Goal: Task Accomplishment & Management: Use online tool/utility

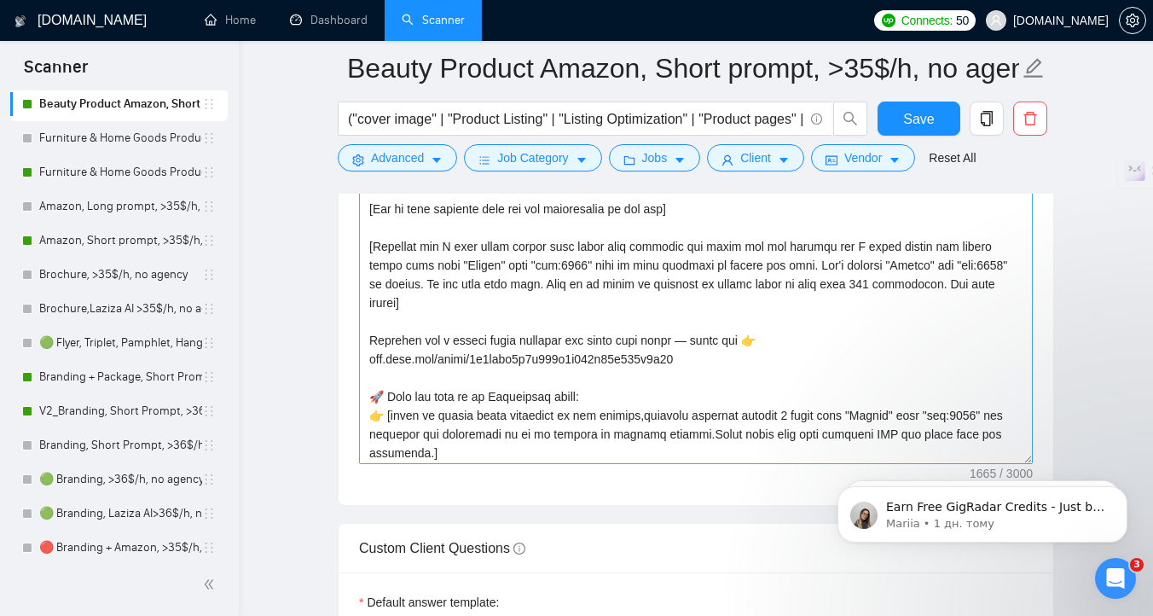
scroll to position [300, 0]
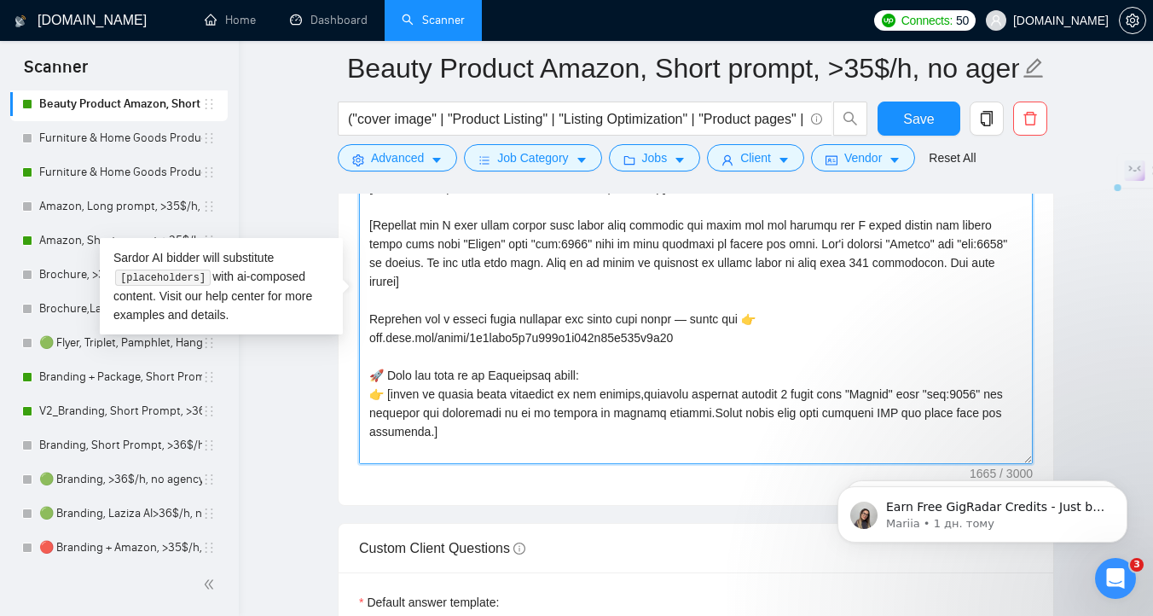
drag, startPoint x: 646, startPoint y: 424, endPoint x: 543, endPoint y: 426, distance: 102.4
click at [543, 426] on textarea "Cover letter template:" at bounding box center [696, 272] width 674 height 384
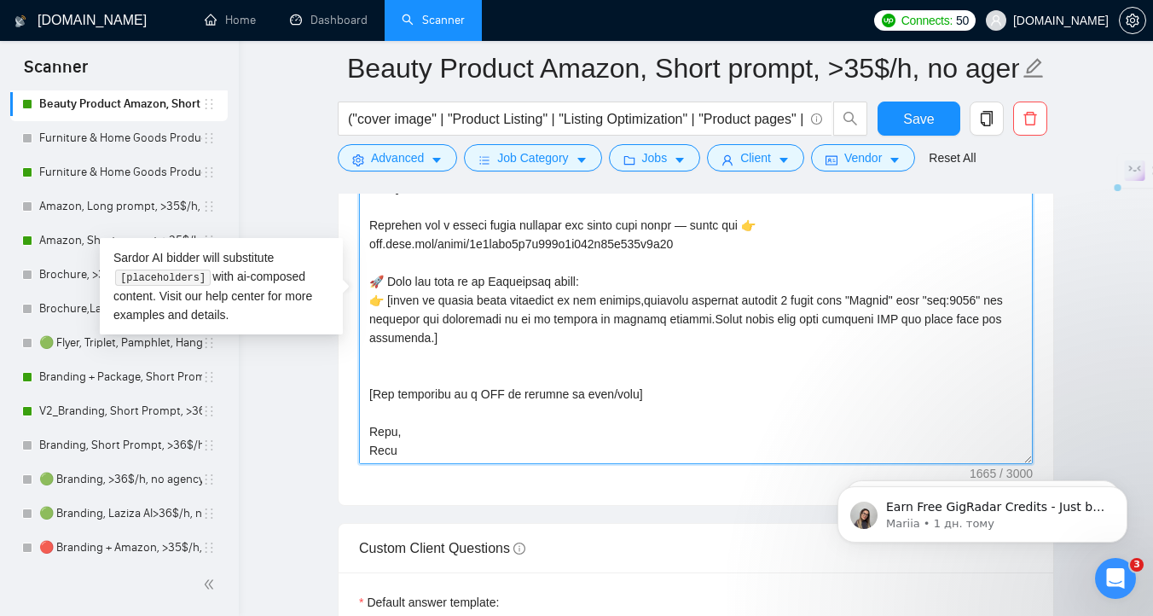
click at [647, 425] on textarea "Cover letter template:" at bounding box center [696, 272] width 674 height 384
drag, startPoint x: 655, startPoint y: 427, endPoint x: 349, endPoint y: 427, distance: 306.2
click at [349, 427] on div "Cover letter template:" at bounding box center [696, 269] width 715 height 471
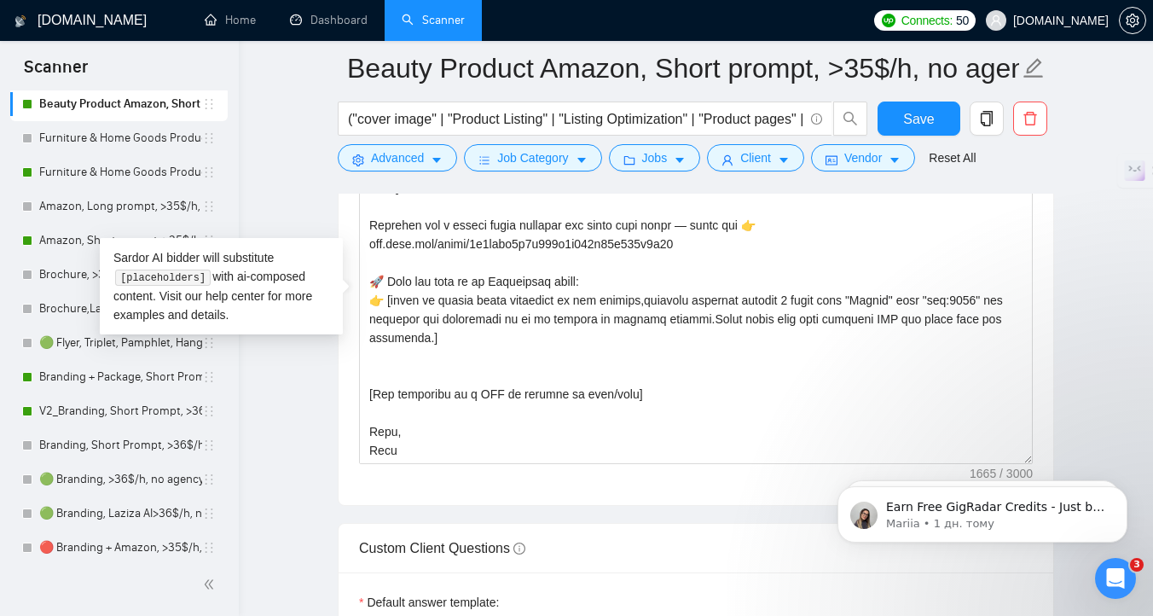
click at [286, 419] on main "Beauty Product Amazon, Short prompt, >35$/h, no agency ("cover image" | "Produc…" at bounding box center [696, 421] width 860 height 5069
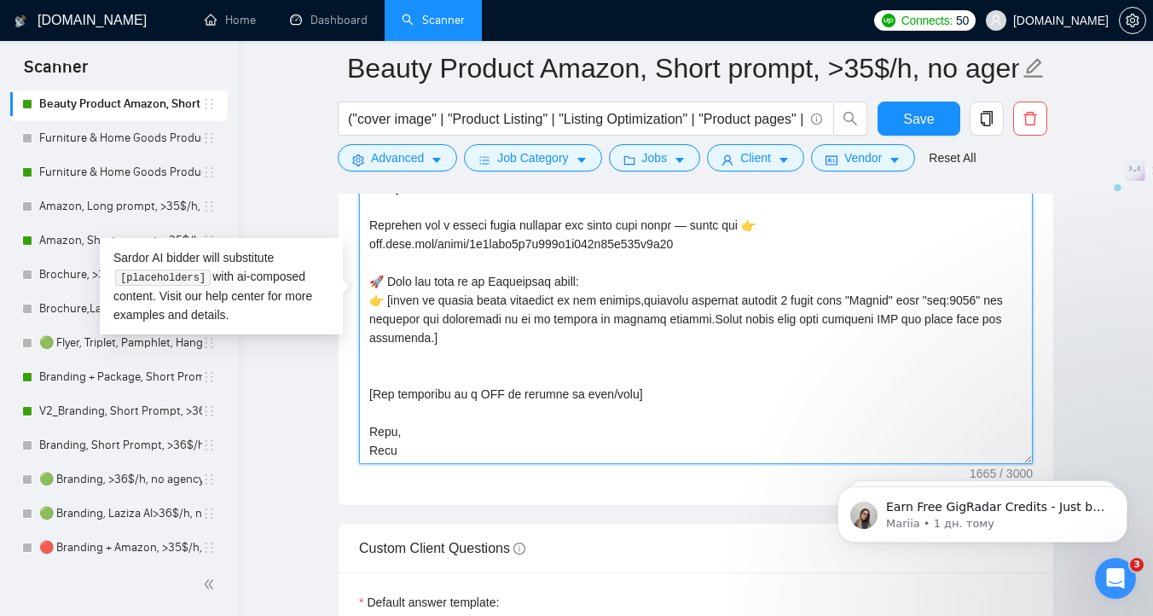
drag, startPoint x: 664, startPoint y: 419, endPoint x: 354, endPoint y: 419, distance: 309.6
click at [354, 419] on div "Cover letter template:" at bounding box center [696, 269] width 715 height 471
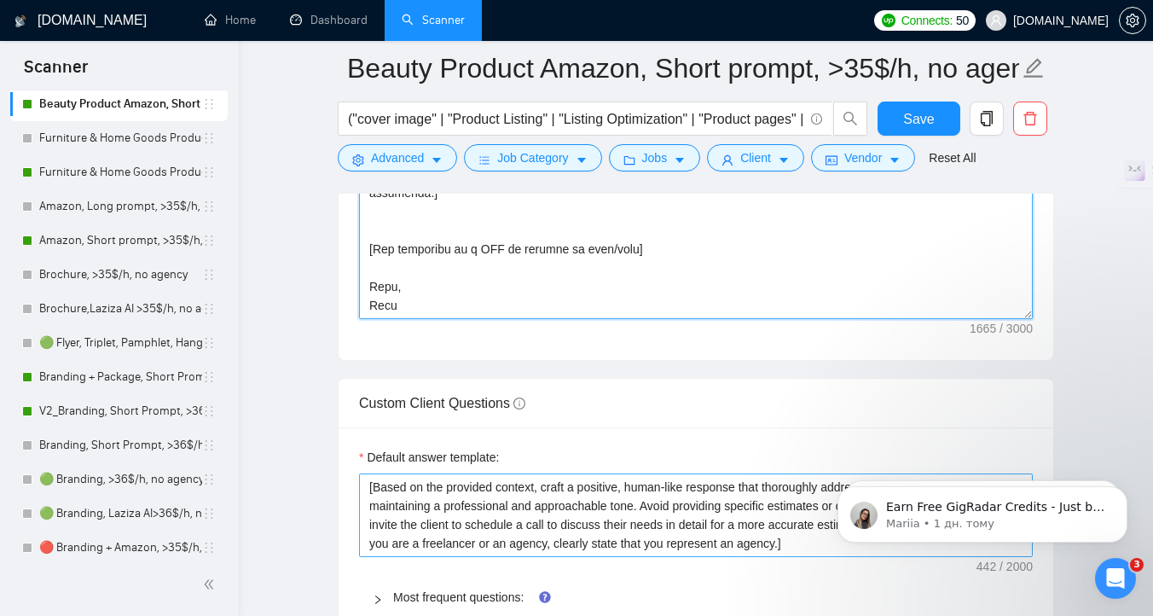
scroll to position [2269, 0]
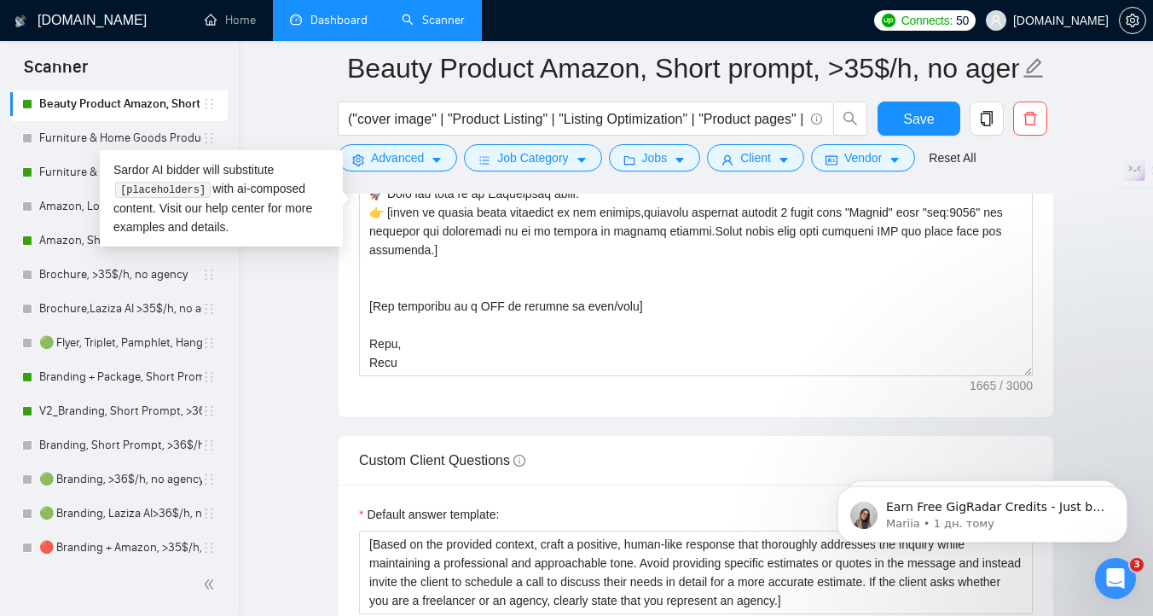
click at [340, 13] on link "Dashboard" at bounding box center [329, 20] width 78 height 15
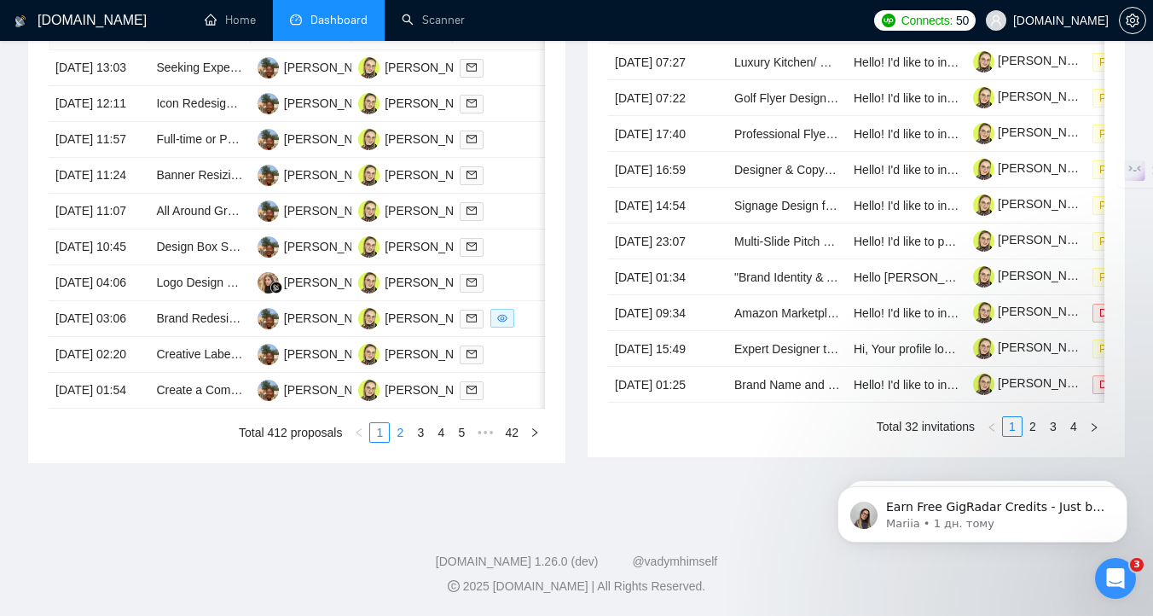
click at [398, 442] on link "2" at bounding box center [400, 432] width 19 height 19
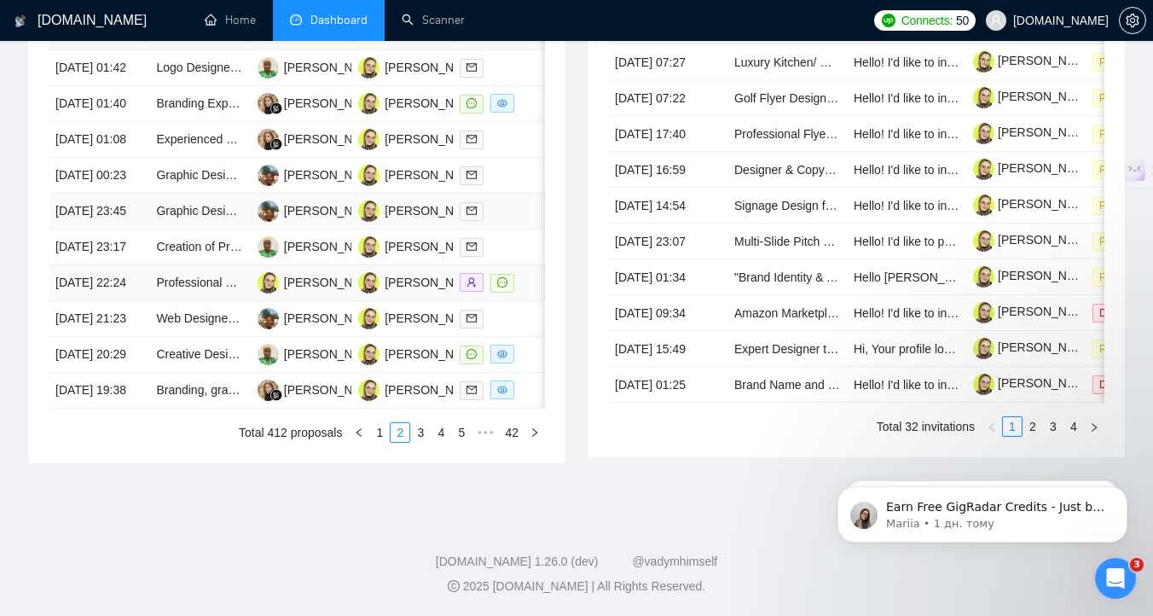
scroll to position [733, 0]
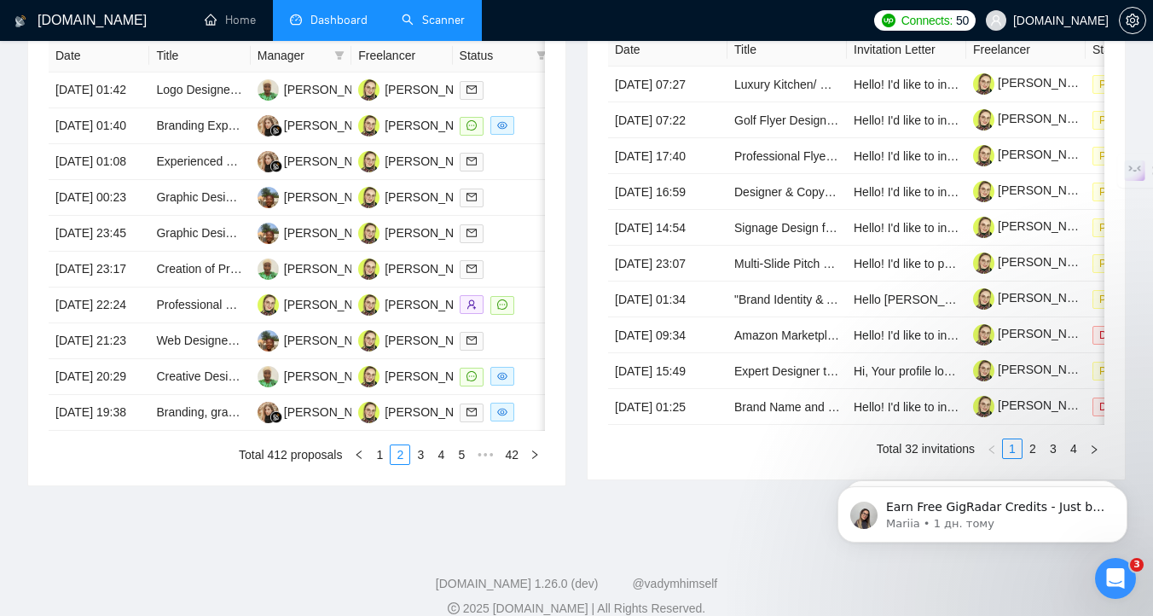
click at [432, 25] on link "Scanner" at bounding box center [433, 20] width 63 height 15
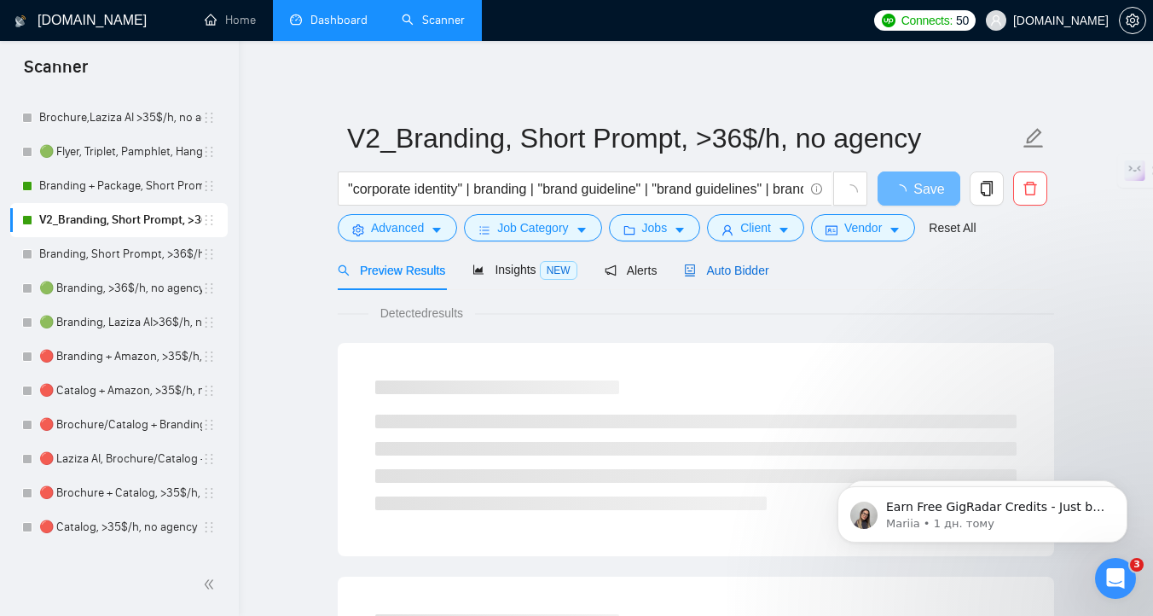
click at [696, 267] on icon "robot" at bounding box center [690, 270] width 12 height 12
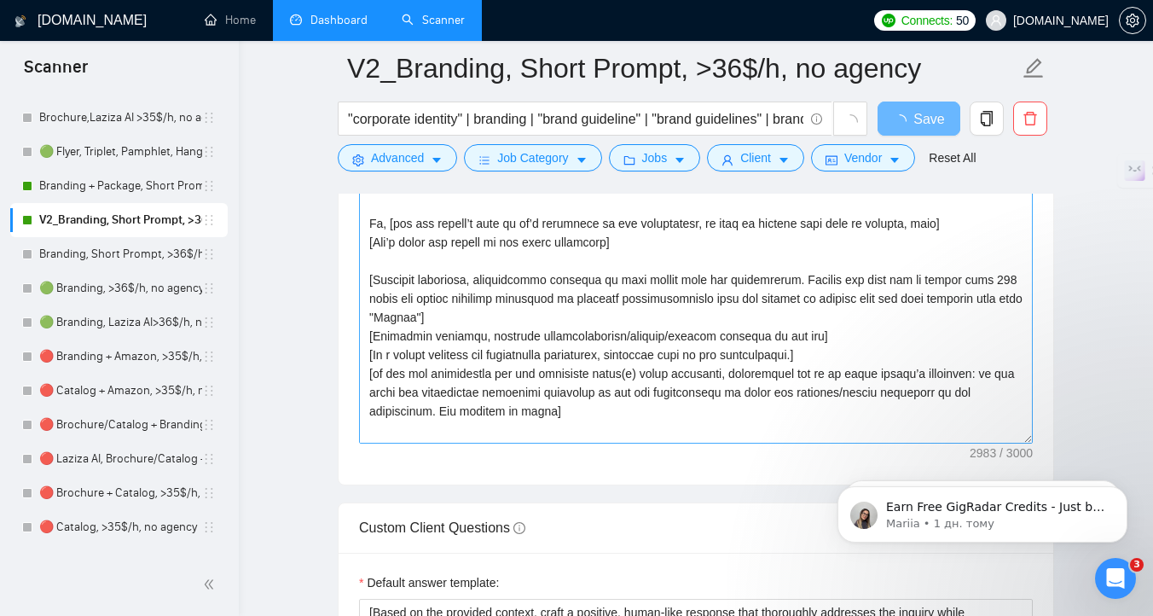
scroll to position [544, 0]
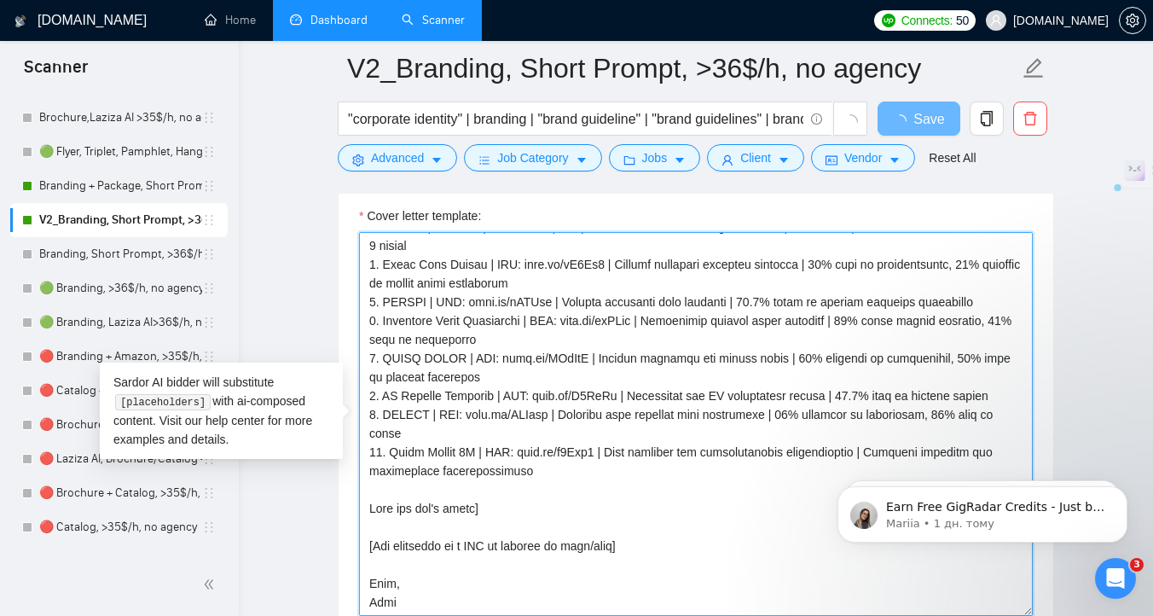
drag, startPoint x: 642, startPoint y: 375, endPoint x: 357, endPoint y: 542, distance: 330.6
click at [357, 542] on div "Cover letter template:" at bounding box center [696, 421] width 715 height 471
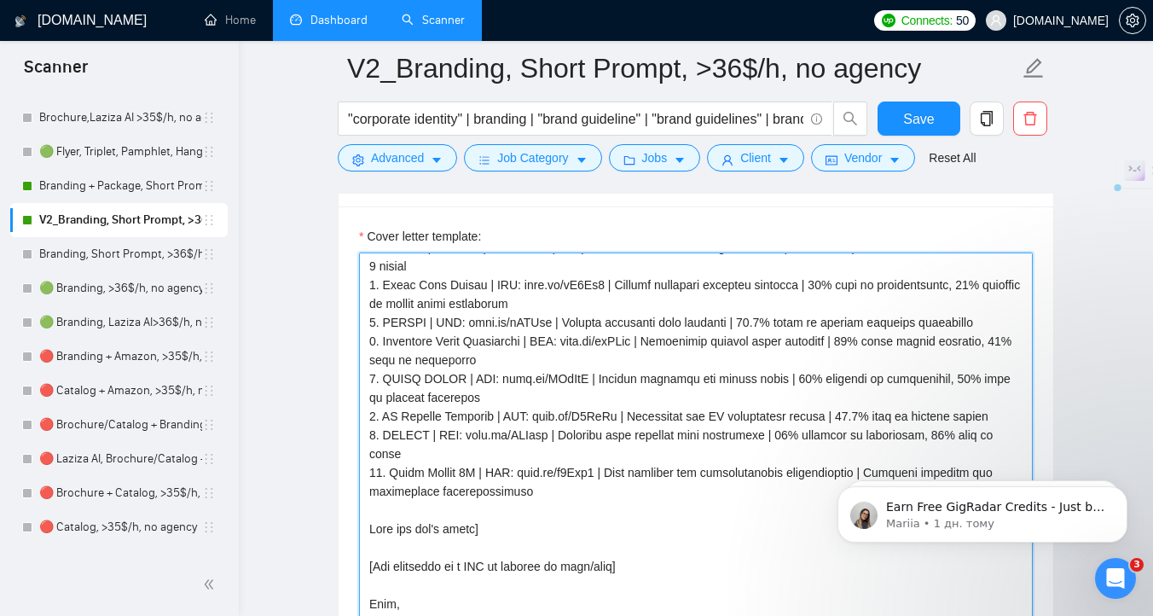
scroll to position [2040, 0]
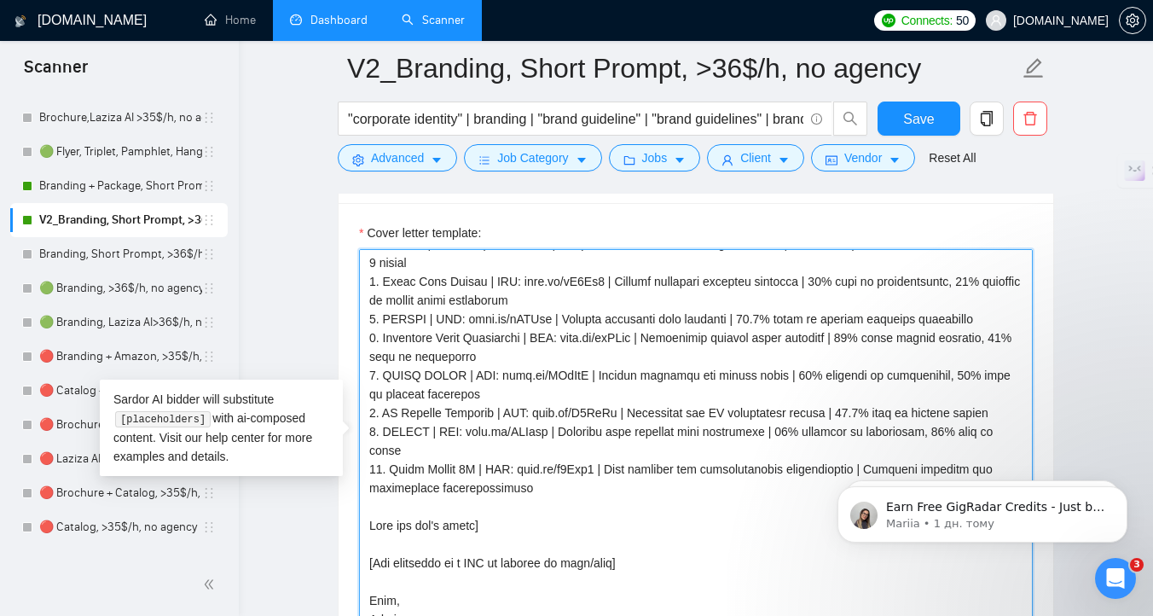
click at [601, 504] on textarea "Cover letter template:" at bounding box center [696, 441] width 674 height 384
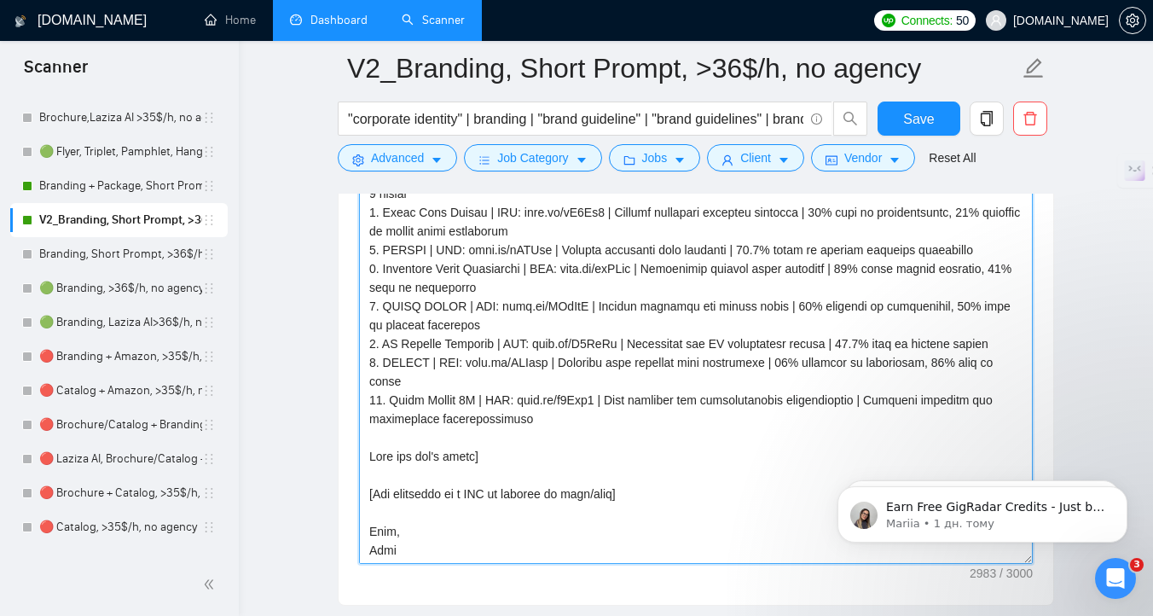
scroll to position [2115, 0]
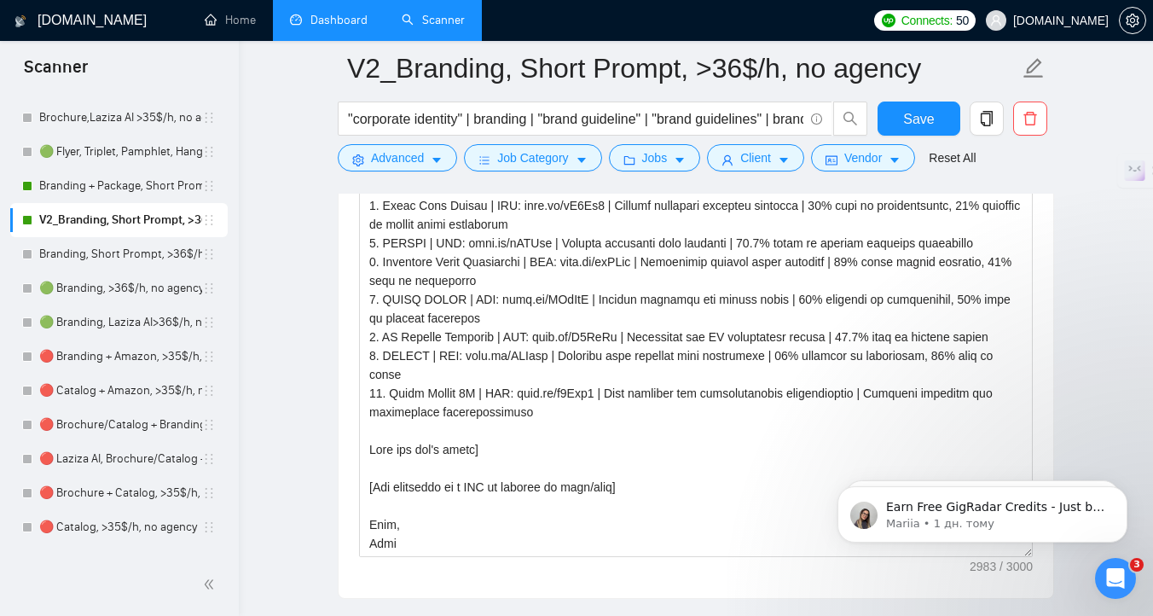
click at [1082, 368] on main "V2_Branding, Short Prompt, >36$/h, no agency "corporate identity" | branding | …" at bounding box center [696, 492] width 860 height 5078
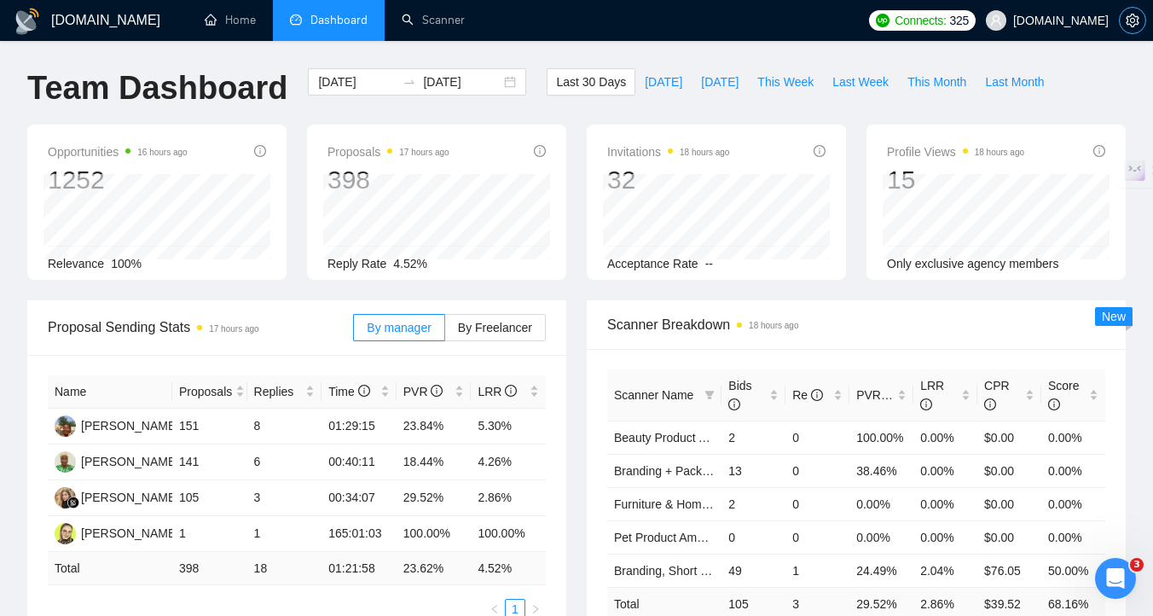
click at [1141, 20] on span "setting" at bounding box center [1133, 21] width 26 height 14
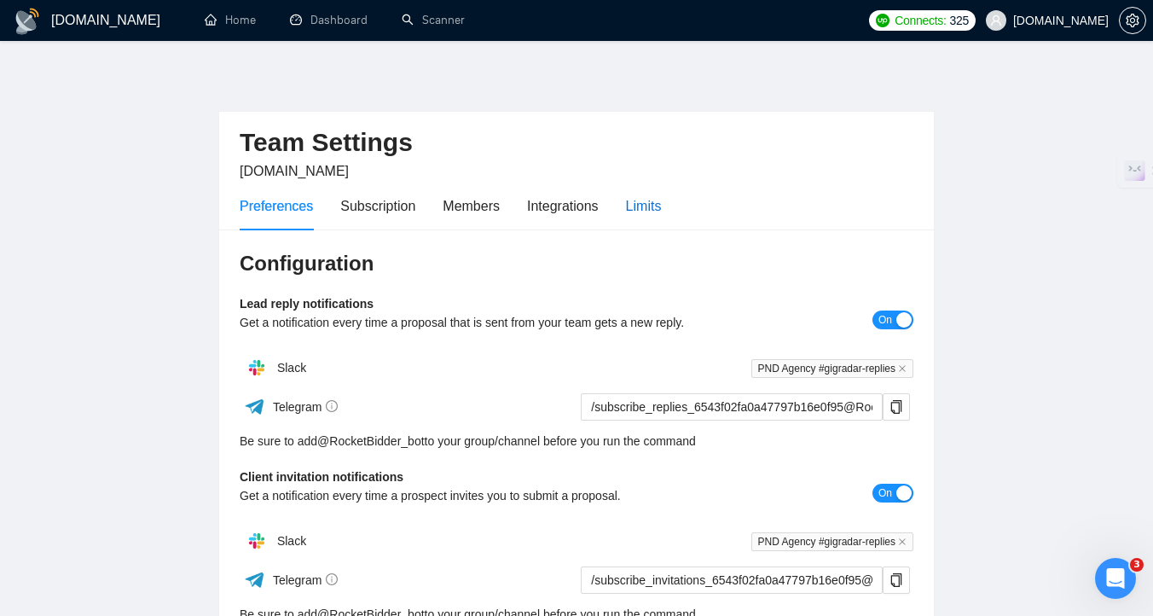
click at [644, 215] on div "Limits" at bounding box center [644, 205] width 36 height 21
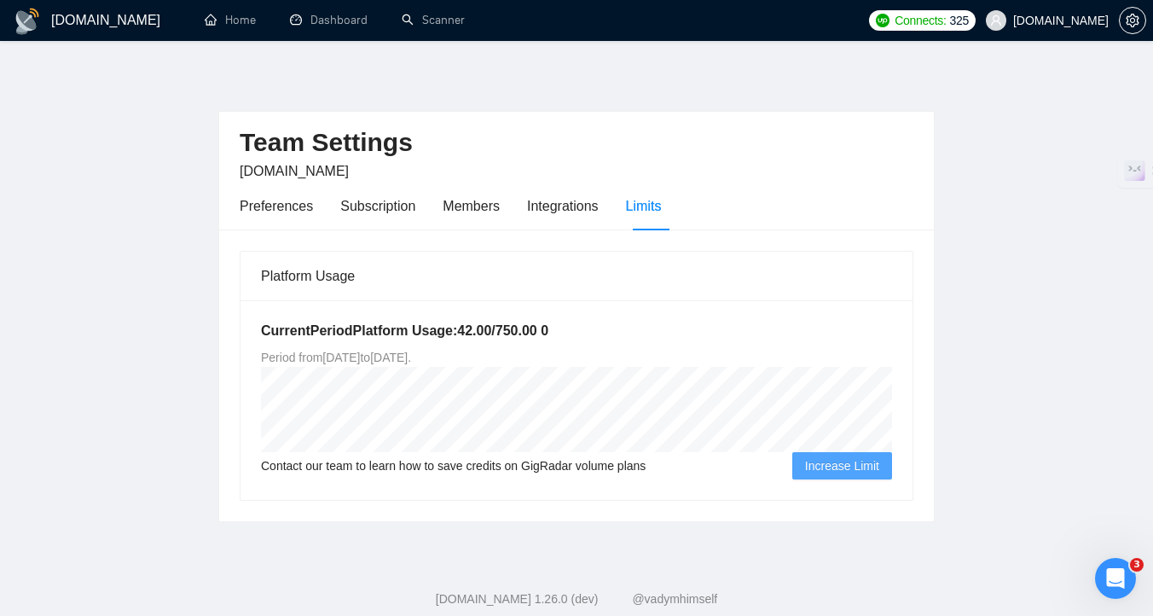
scroll to position [35, 0]
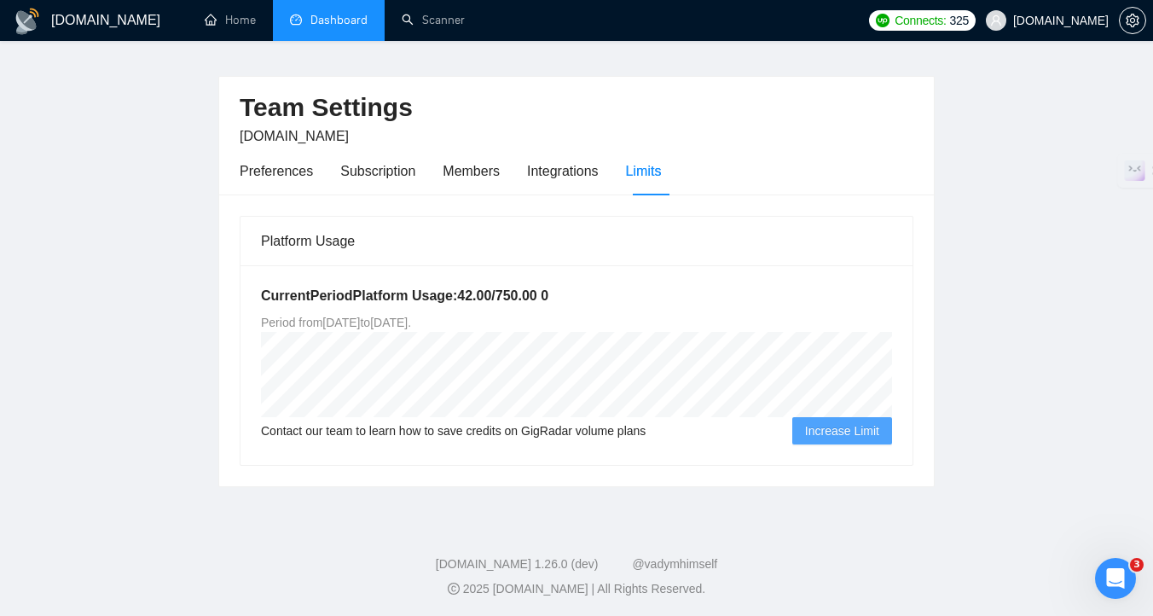
click at [320, 14] on link "Dashboard" at bounding box center [329, 20] width 78 height 15
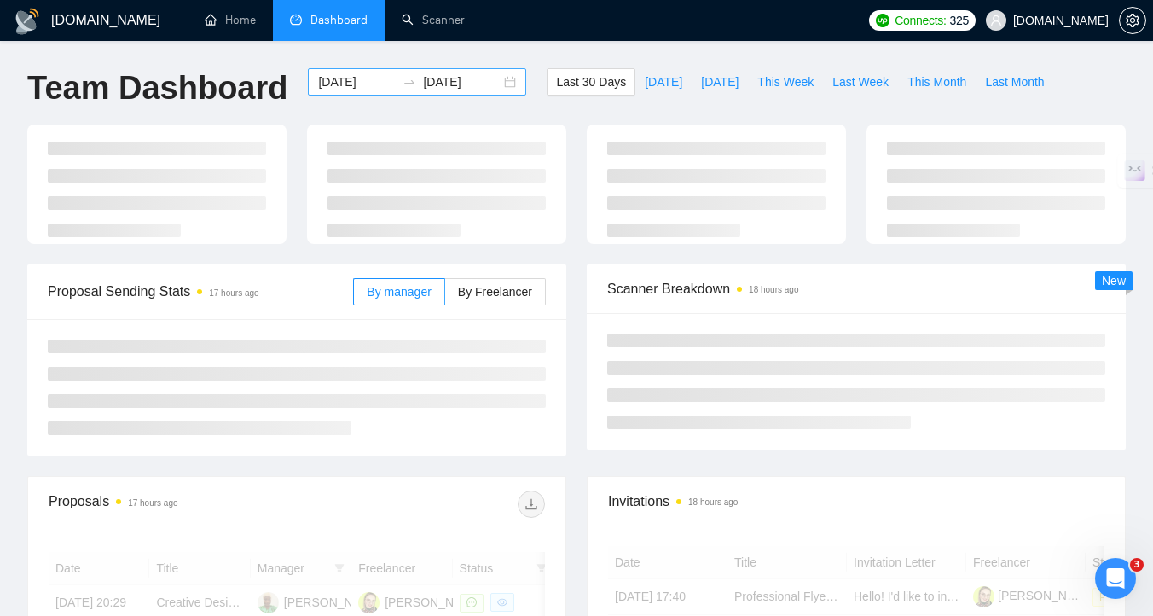
click at [332, 82] on input "[DATE]" at bounding box center [357, 82] width 78 height 19
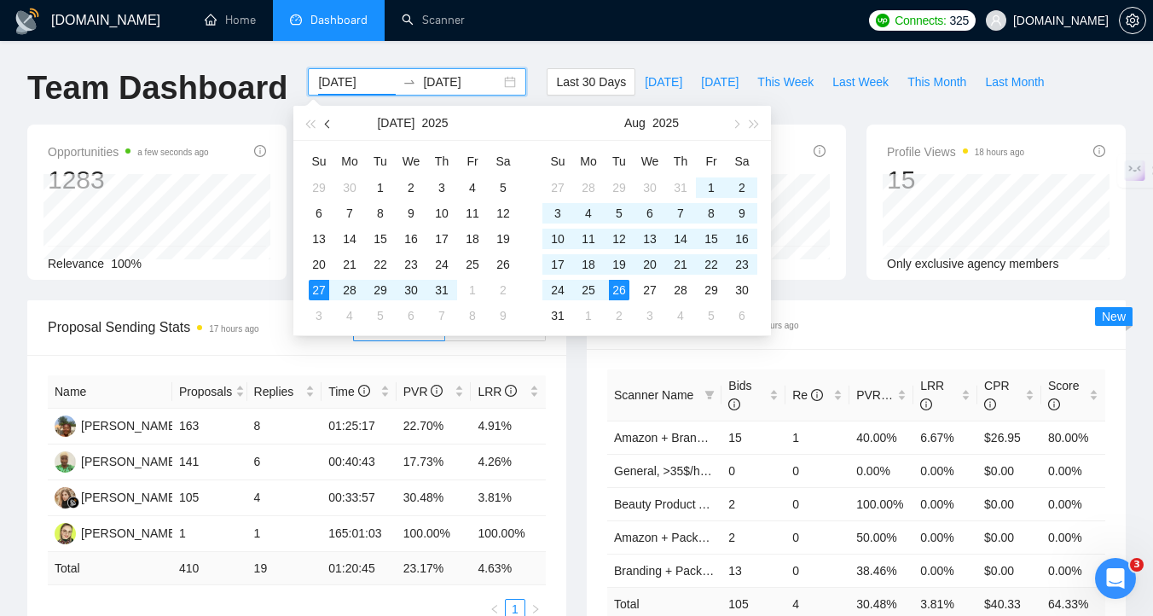
click at [322, 127] on button "button" at bounding box center [328, 123] width 19 height 34
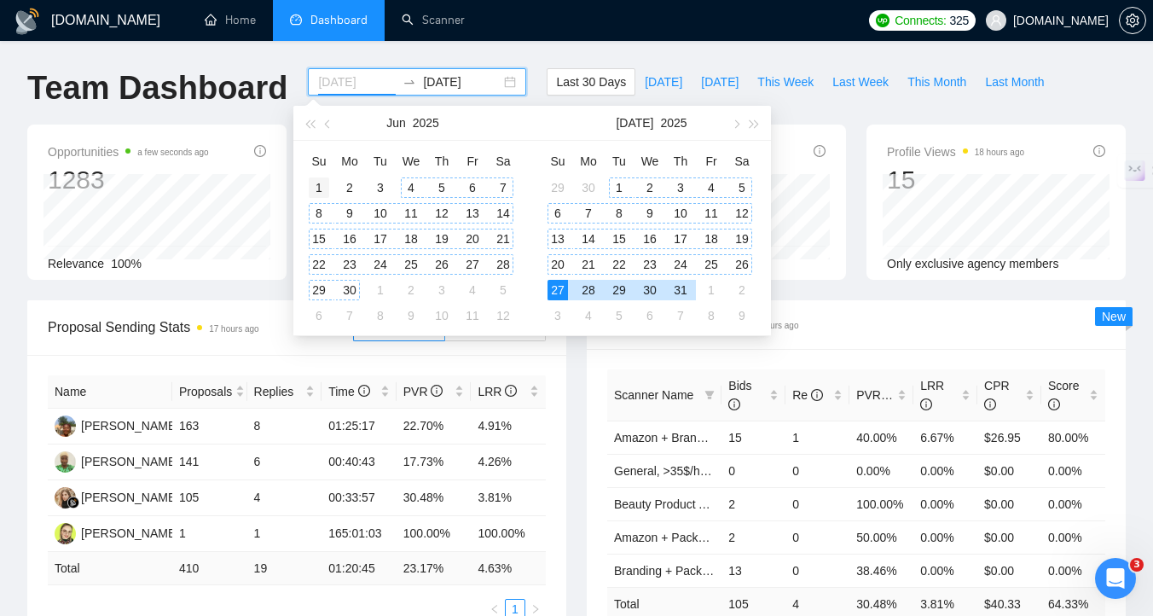
type input "2025-06-01"
click at [322, 185] on div "1" at bounding box center [319, 187] width 20 height 20
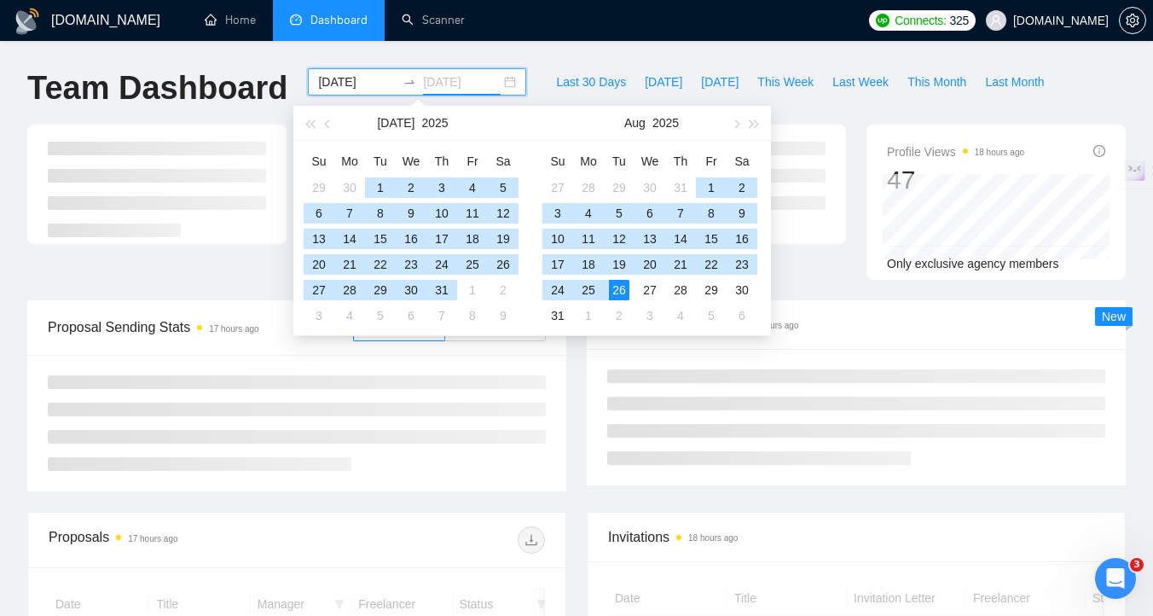
click at [624, 287] on div "26" at bounding box center [619, 290] width 20 height 20
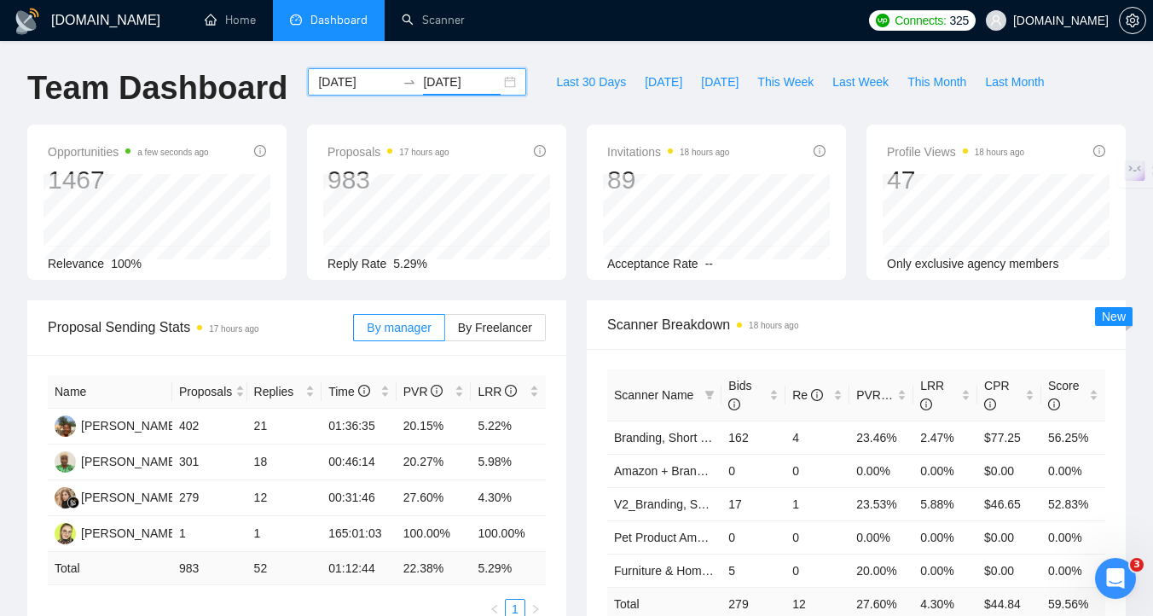
click at [473, 80] on input "[DATE]" at bounding box center [462, 82] width 78 height 19
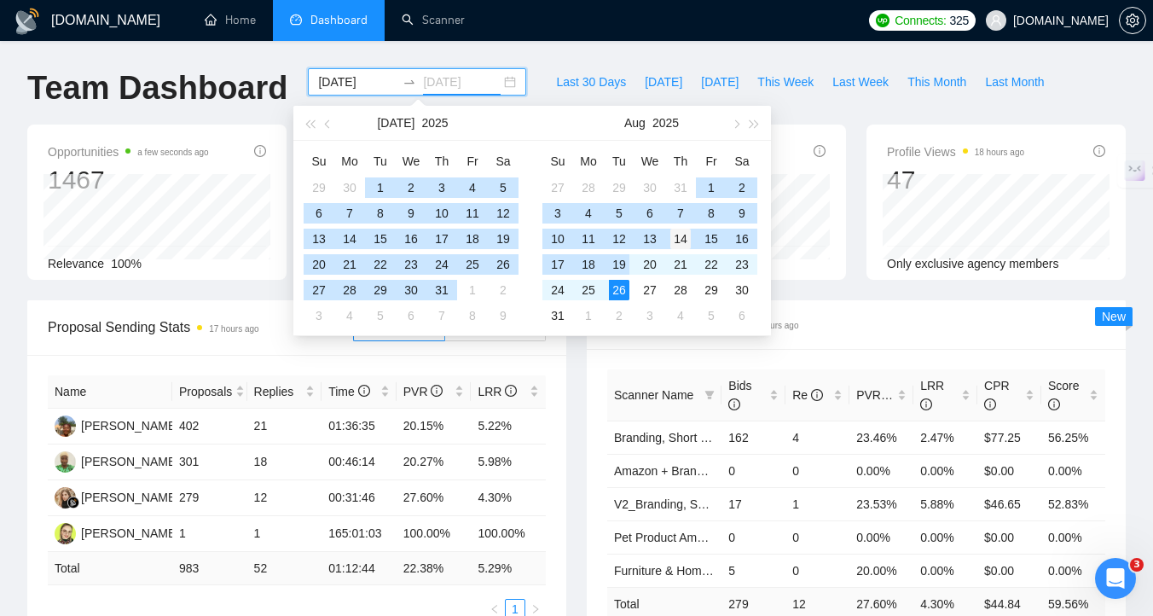
type input "2025-08-14"
click at [682, 241] on div "14" at bounding box center [680, 239] width 20 height 20
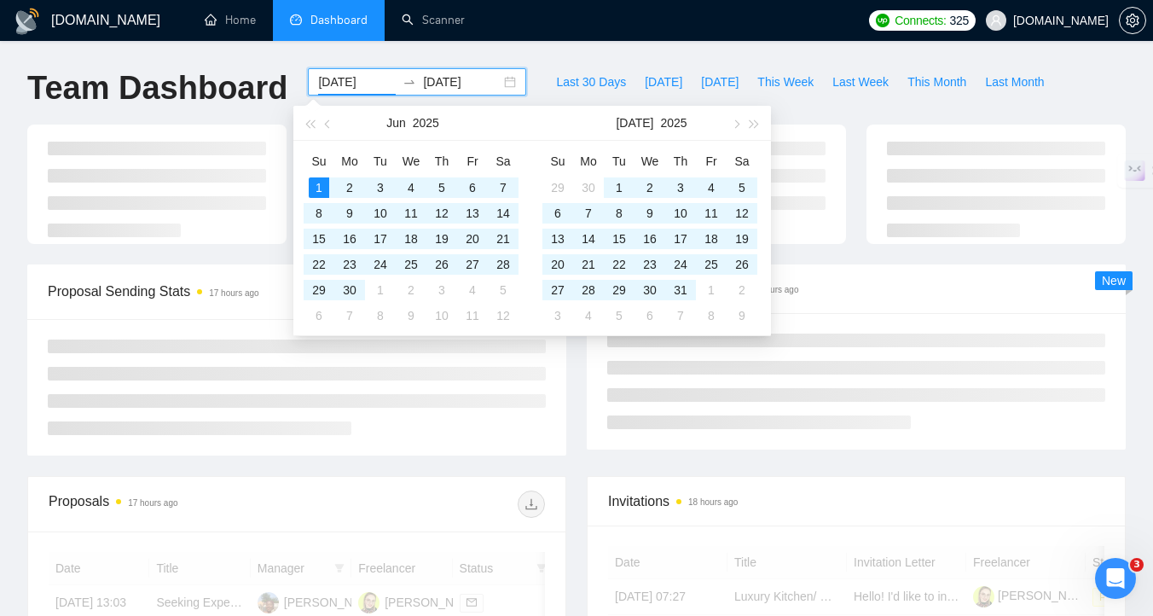
type input "2025-06-01"
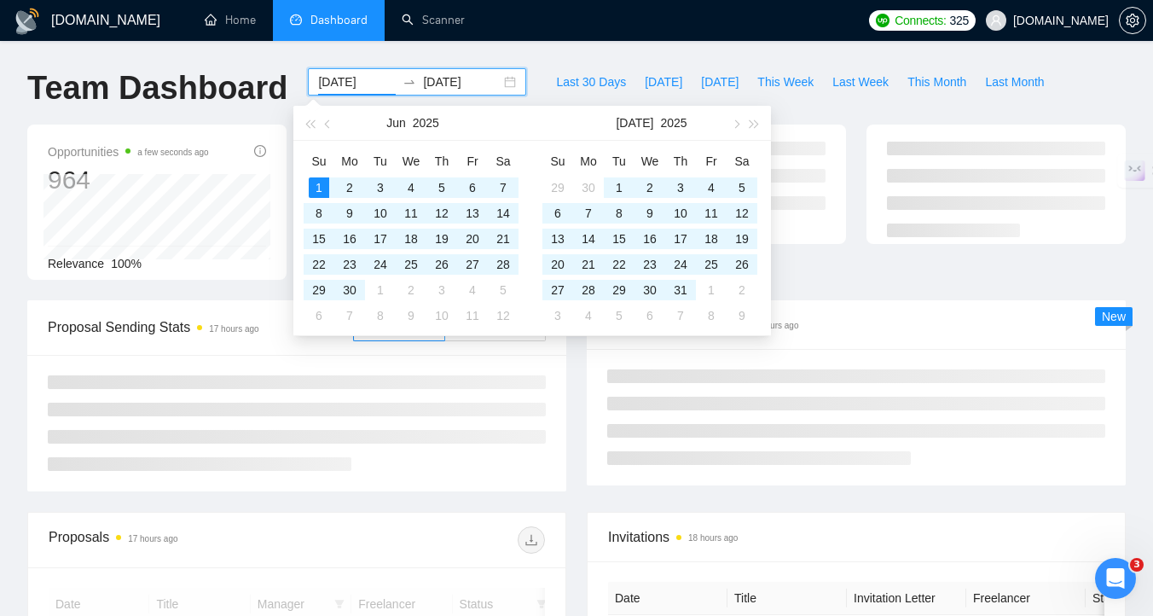
click at [577, 443] on div "Scanner Breakdown 18 hours ago New" at bounding box center [857, 392] width 560 height 185
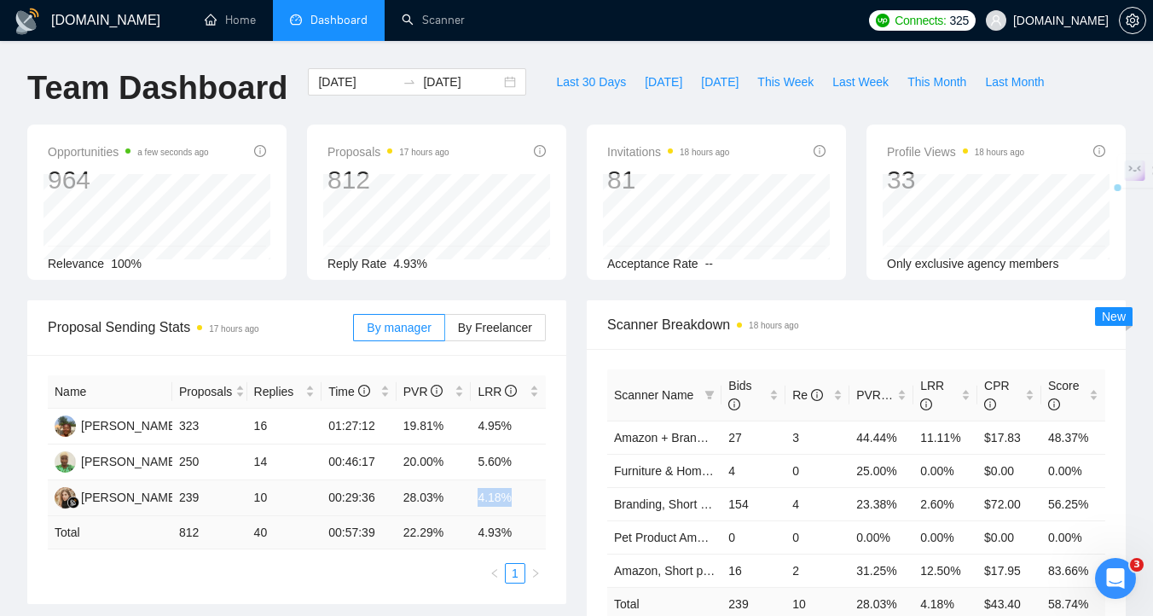
drag, startPoint x: 518, startPoint y: 496, endPoint x: 467, endPoint y: 497, distance: 50.4
click at [467, 497] on tr "Kateryna Yakubova 239 10 00:29:36 28.03% 4.18%" at bounding box center [297, 498] width 498 height 36
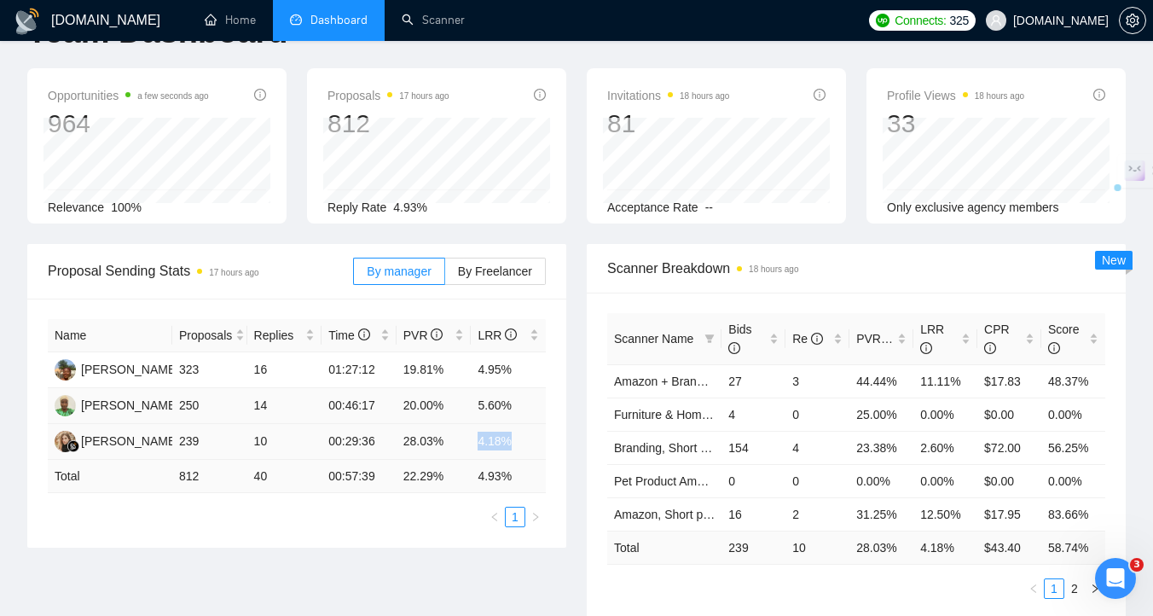
scroll to position [61, 0]
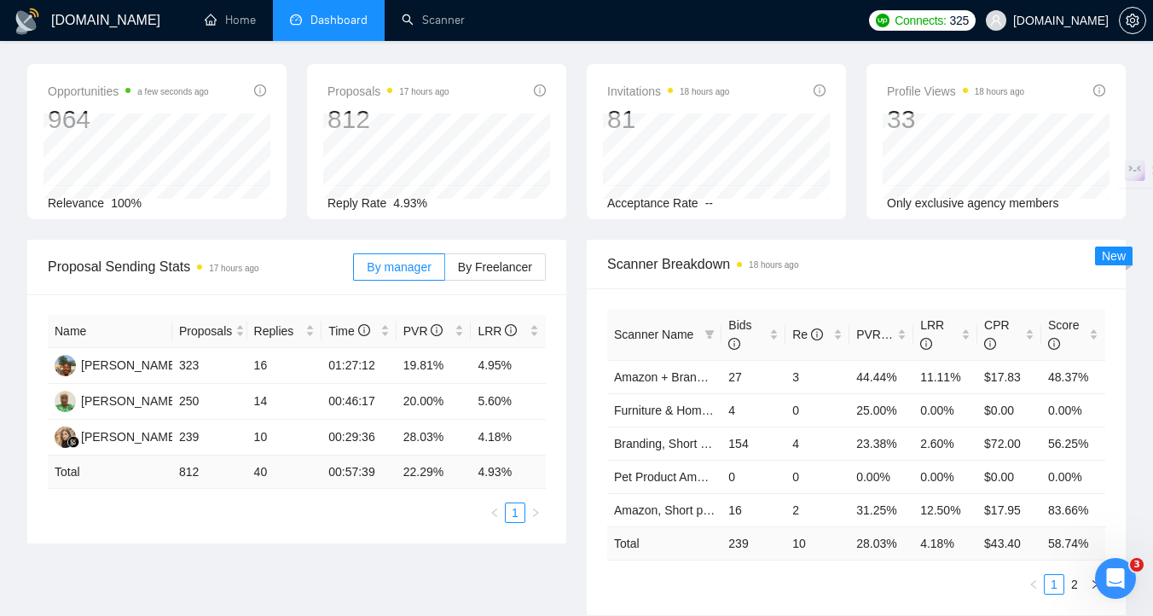
click at [566, 443] on div "Proposal Sending Stats 17 hours ago By manager By Freelancer Name Proposals Rep…" at bounding box center [297, 392] width 560 height 304
